Goal: Find specific page/section

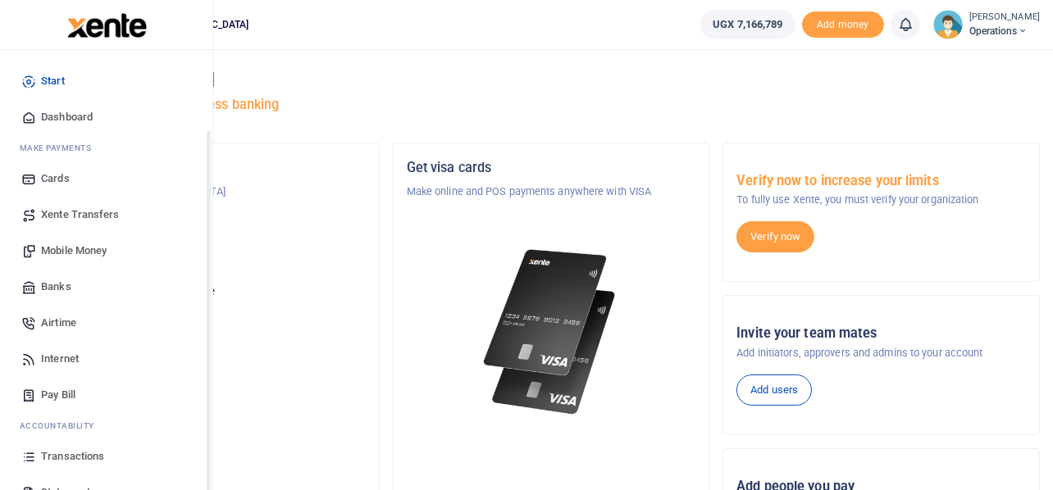
scroll to position [94, 0]
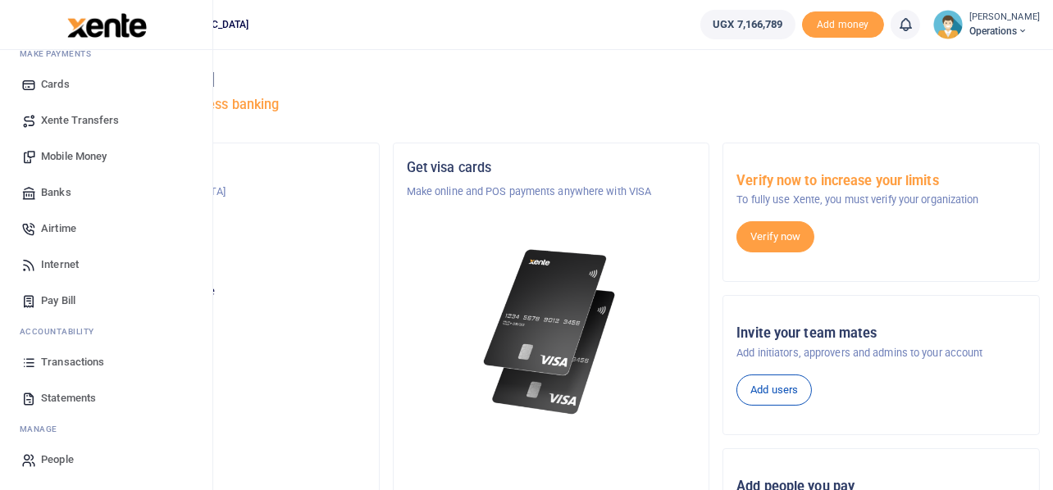
click at [81, 358] on span "Transactions" at bounding box center [72, 362] width 63 height 16
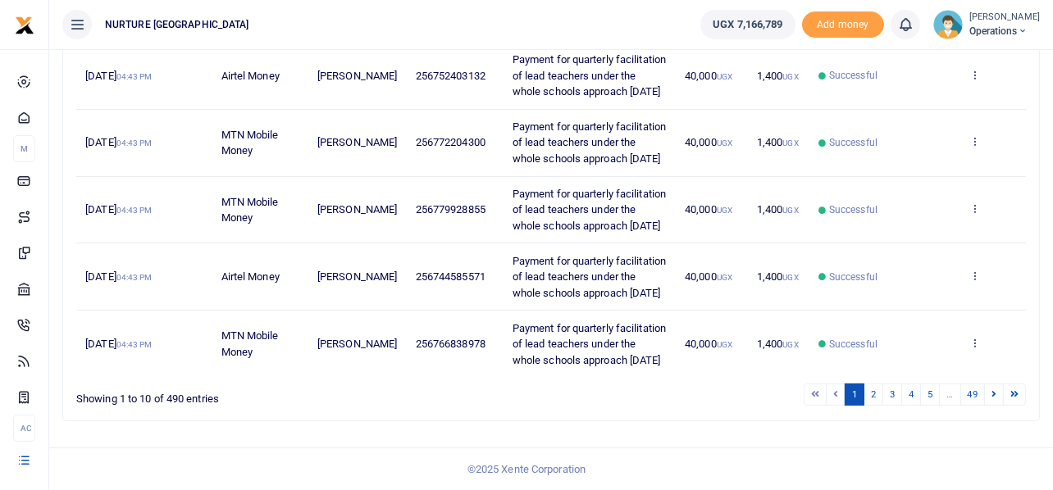
scroll to position [708, 0]
click at [875, 406] on link "2" at bounding box center [874, 395] width 20 height 22
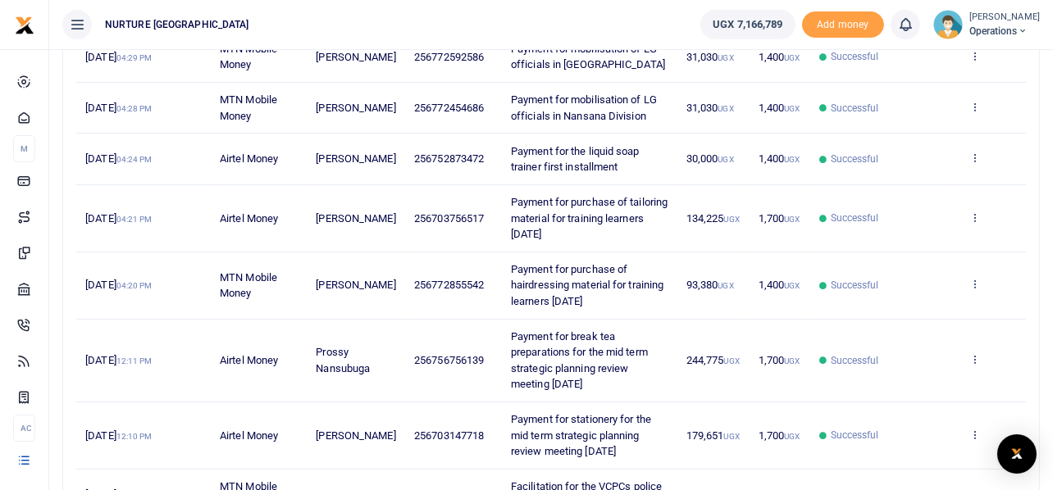
scroll to position [598, 0]
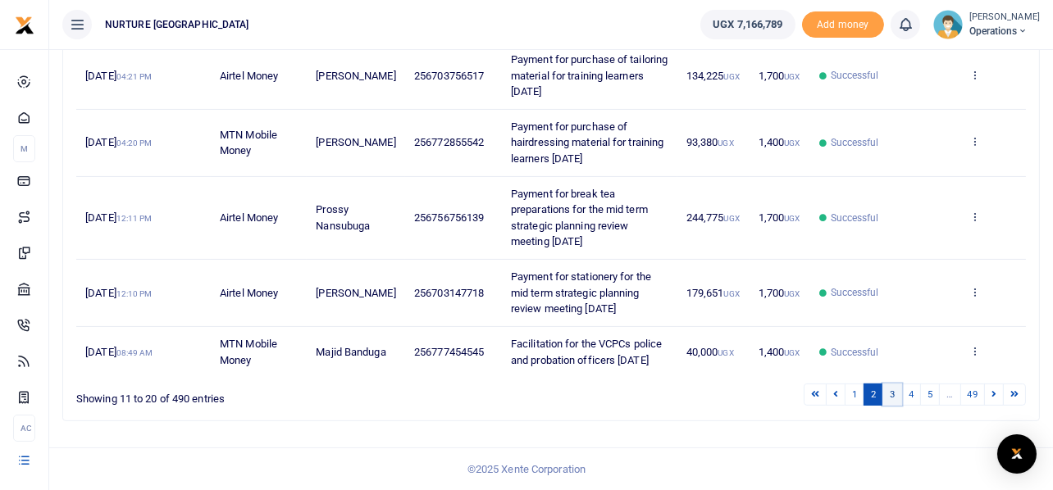
click at [893, 395] on link "3" at bounding box center [893, 395] width 20 height 22
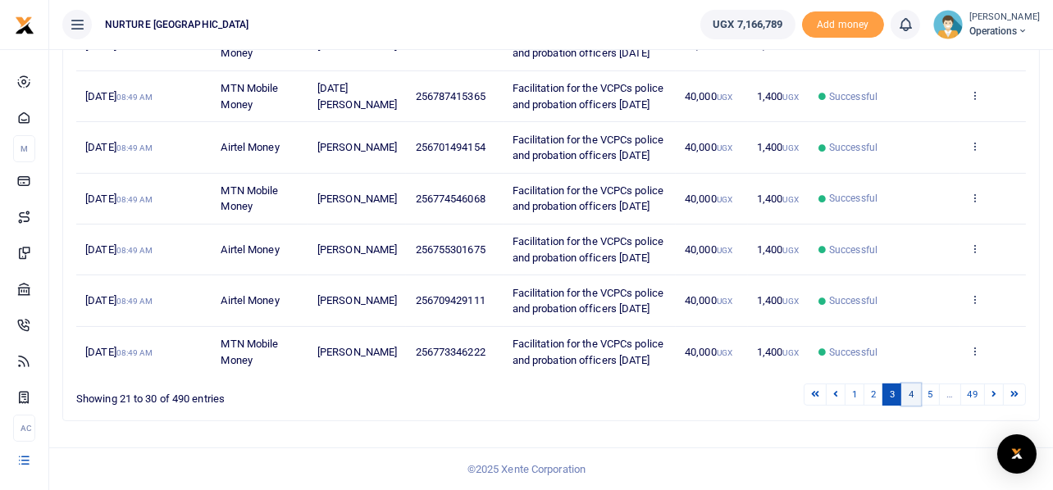
click at [910, 392] on link "4" at bounding box center [911, 395] width 20 height 22
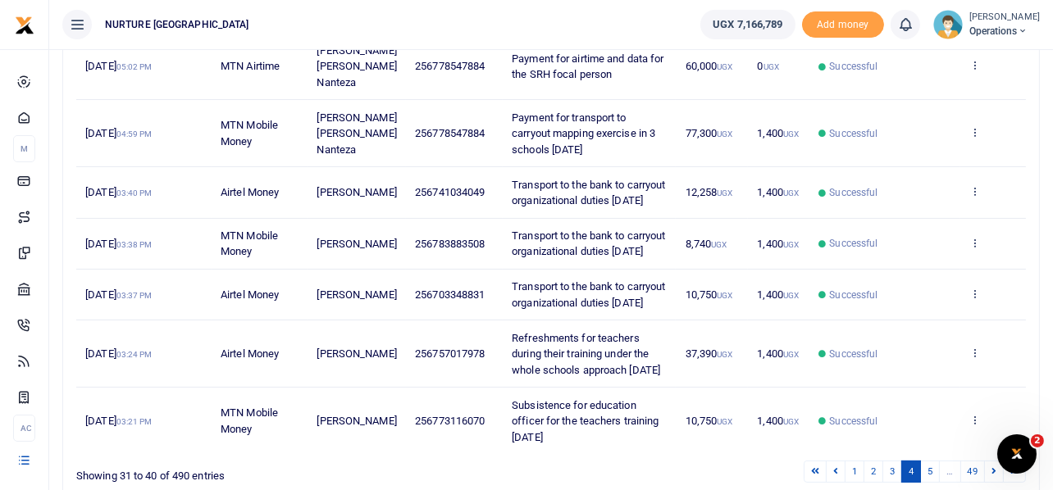
scroll to position [582, 0]
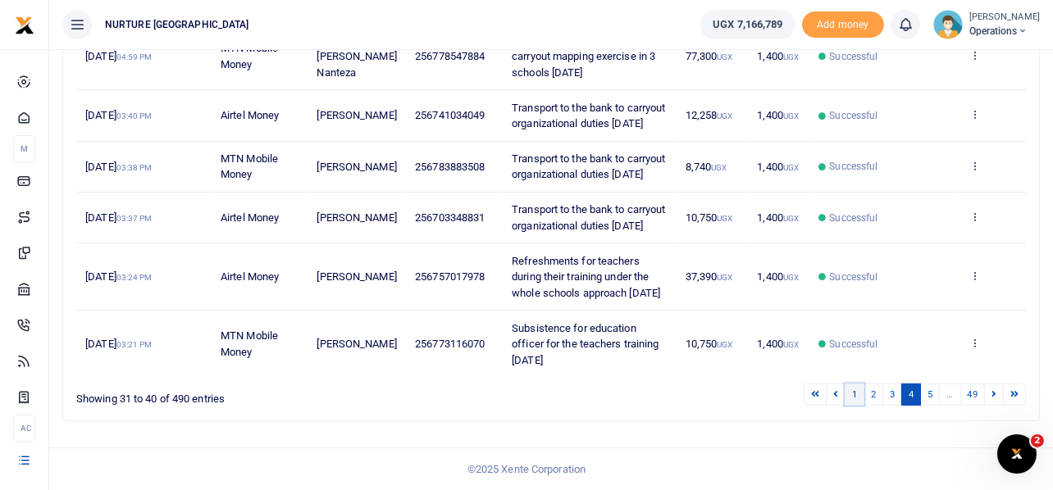
click at [856, 397] on link "1" at bounding box center [855, 395] width 20 height 22
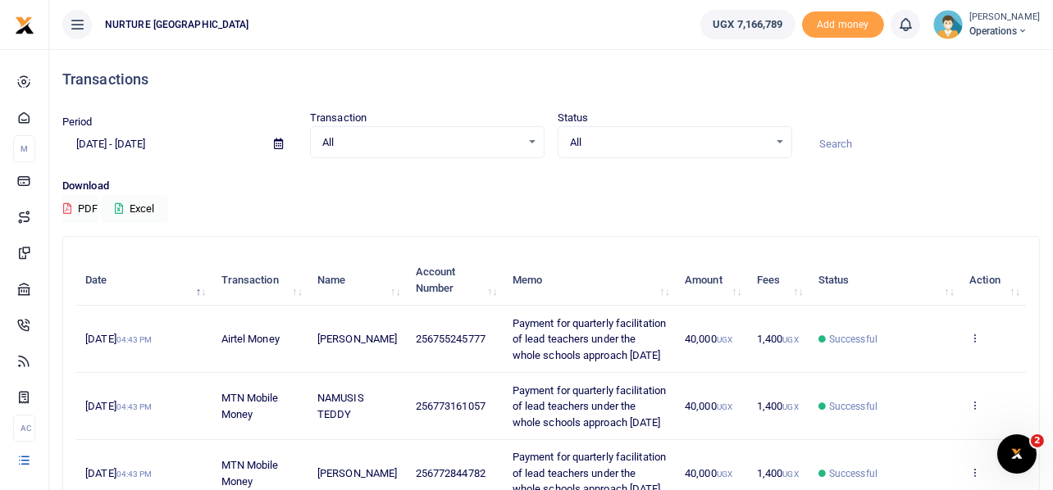
scroll to position [428, 0]
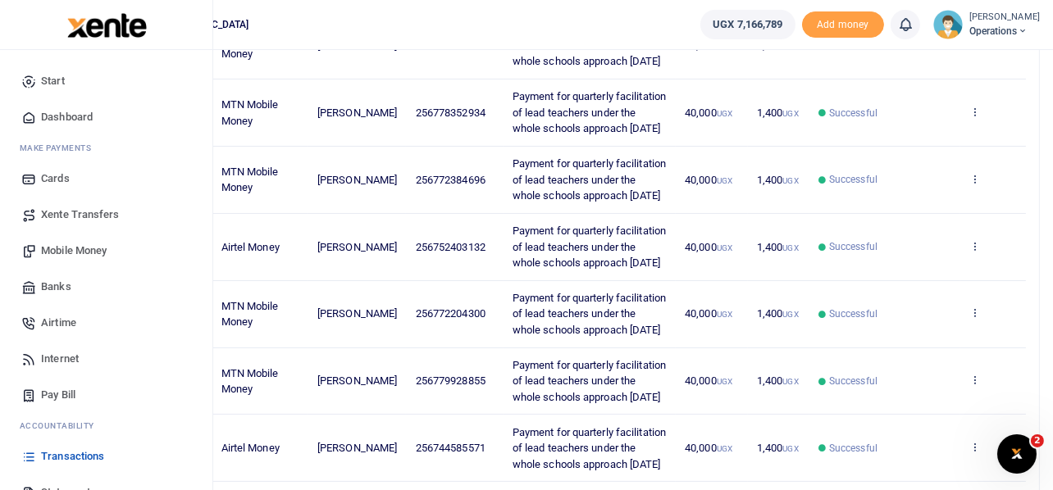
click at [61, 253] on span "Mobile Money" at bounding box center [74, 251] width 66 height 16
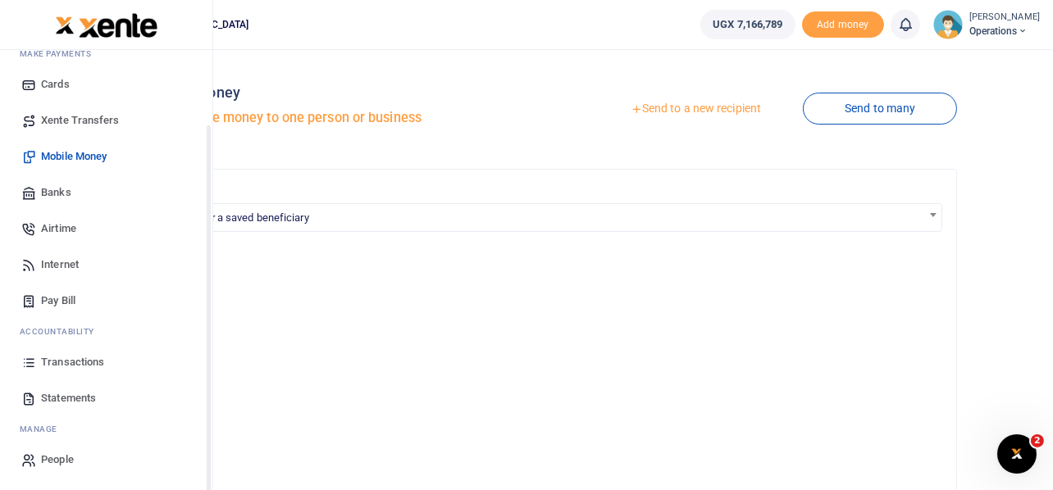
scroll to position [94, 0]
